Goal: Task Accomplishment & Management: Use online tool/utility

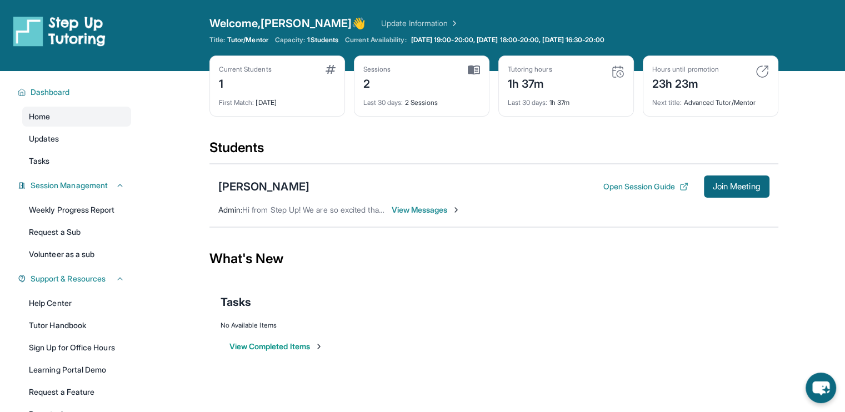
click at [431, 213] on span "View Messages" at bounding box center [426, 209] width 69 height 11
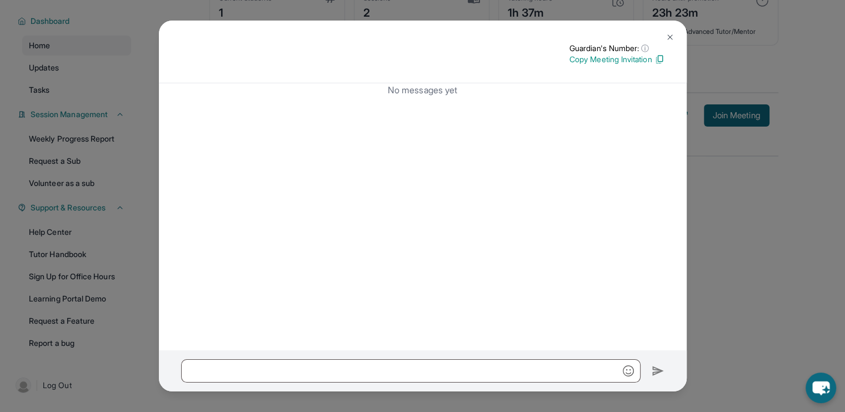
scroll to position [71, 0]
click at [667, 36] on img at bounding box center [670, 37] width 9 height 9
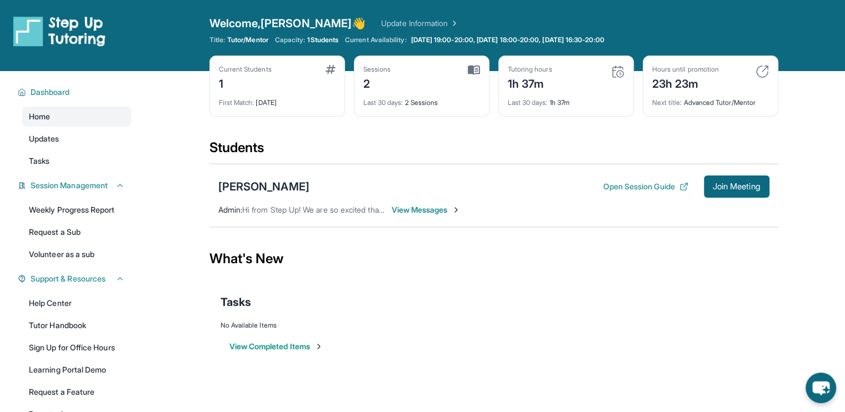
scroll to position [1, 0]
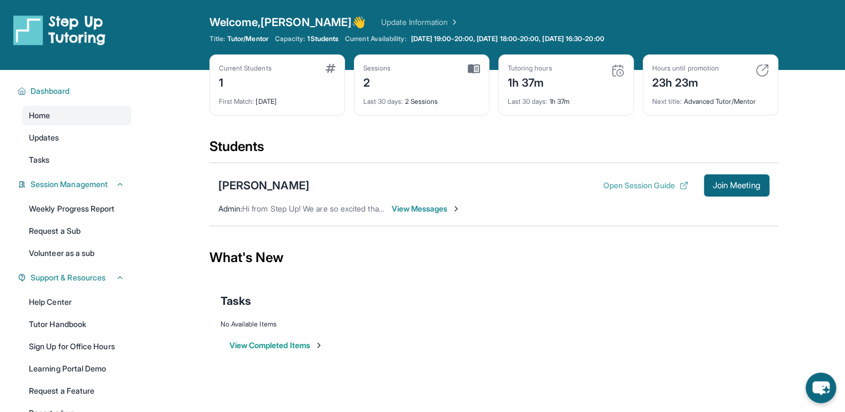
click at [618, 187] on button "Open Session Guide" at bounding box center [645, 185] width 85 height 11
click at [71, 328] on link "Tutor Handbook" at bounding box center [76, 324] width 109 height 20
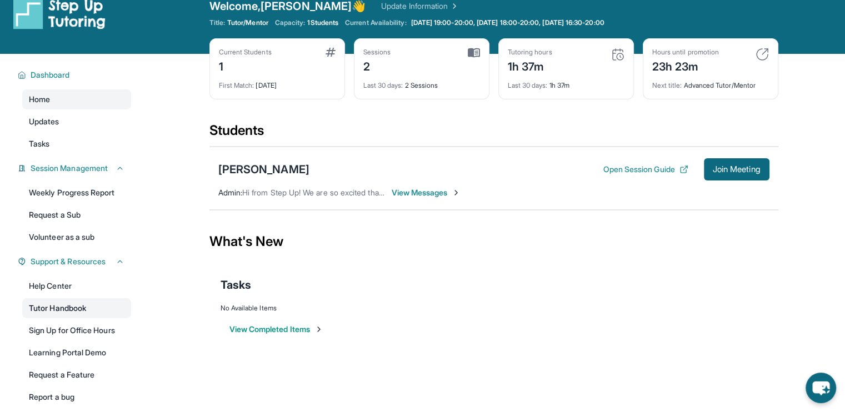
scroll to position [17, 0]
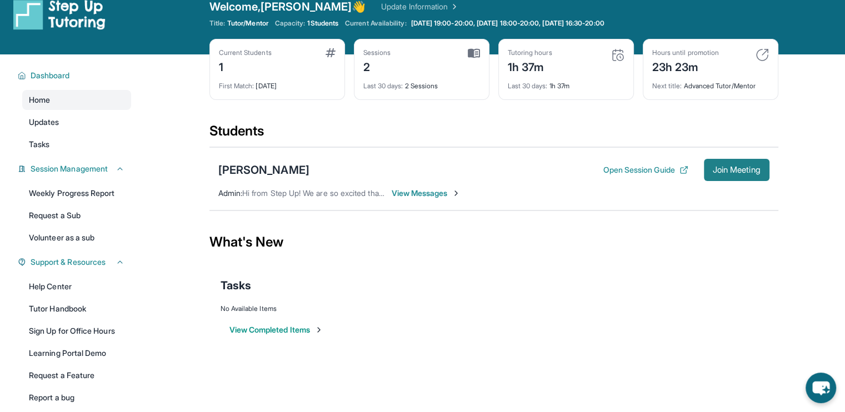
click at [756, 167] on span "Join Meeting" at bounding box center [737, 170] width 48 height 7
